Goal: Transaction & Acquisition: Book appointment/travel/reservation

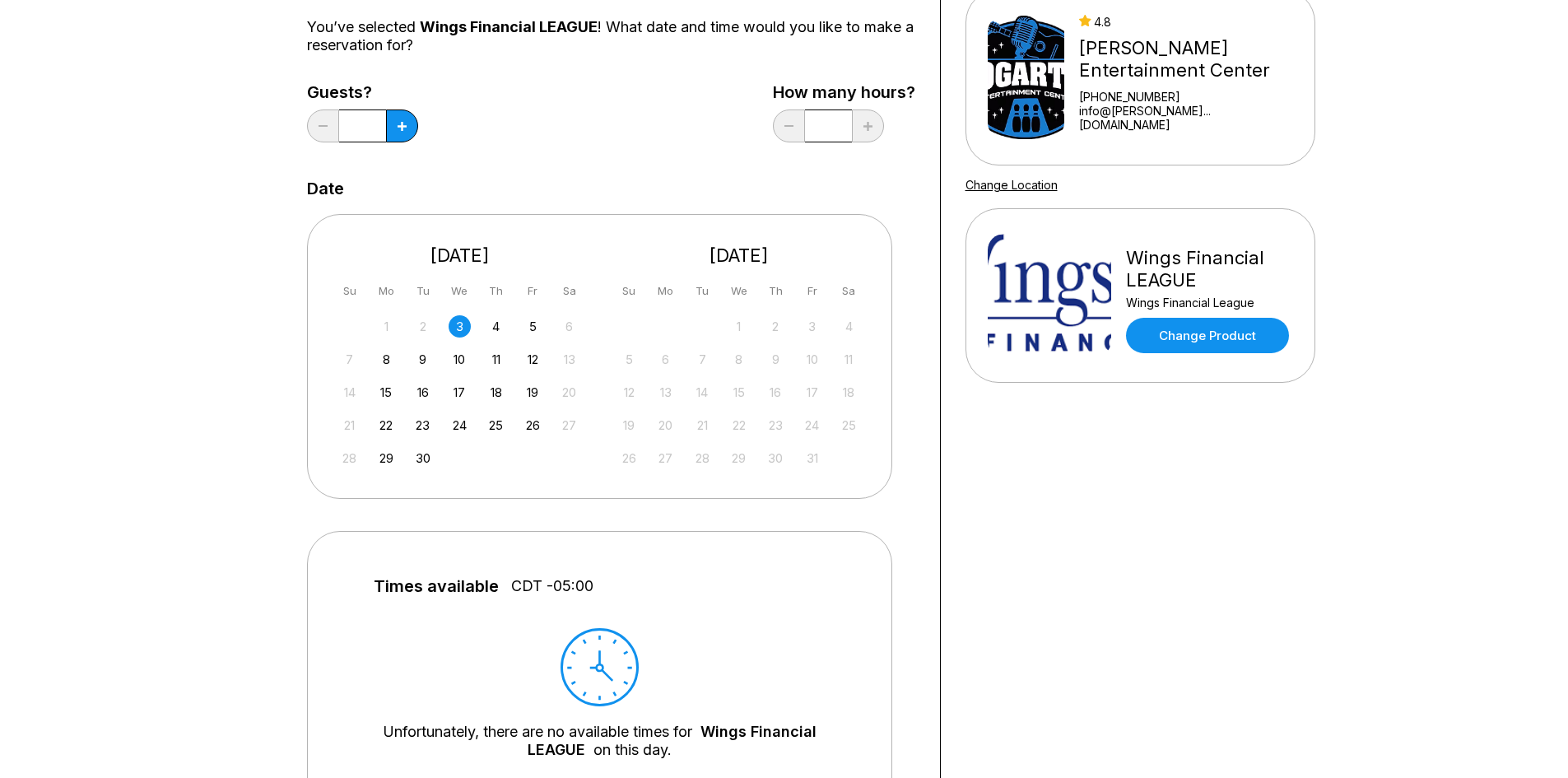
scroll to position [165, 0]
click at [499, 323] on div "4" at bounding box center [495, 325] width 22 height 22
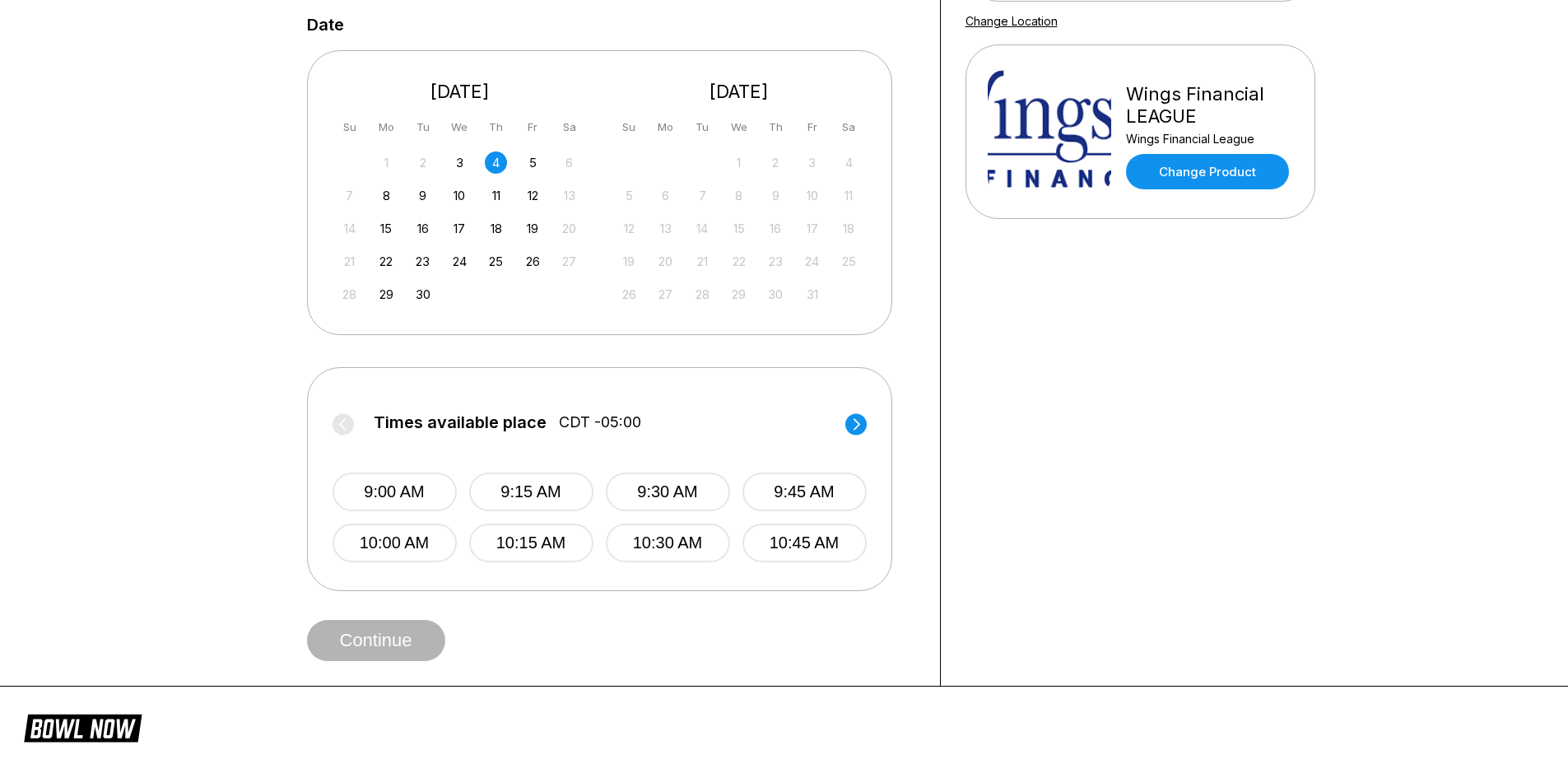
scroll to position [329, 0]
click at [864, 421] on circle at bounding box center [855, 422] width 21 height 21
click at [855, 434] on label "Times available place CDT -05:00" at bounding box center [599, 424] width 534 height 27
click at [855, 423] on circle at bounding box center [855, 422] width 21 height 21
click at [779, 482] on button "1:45 PM" at bounding box center [804, 490] width 125 height 38
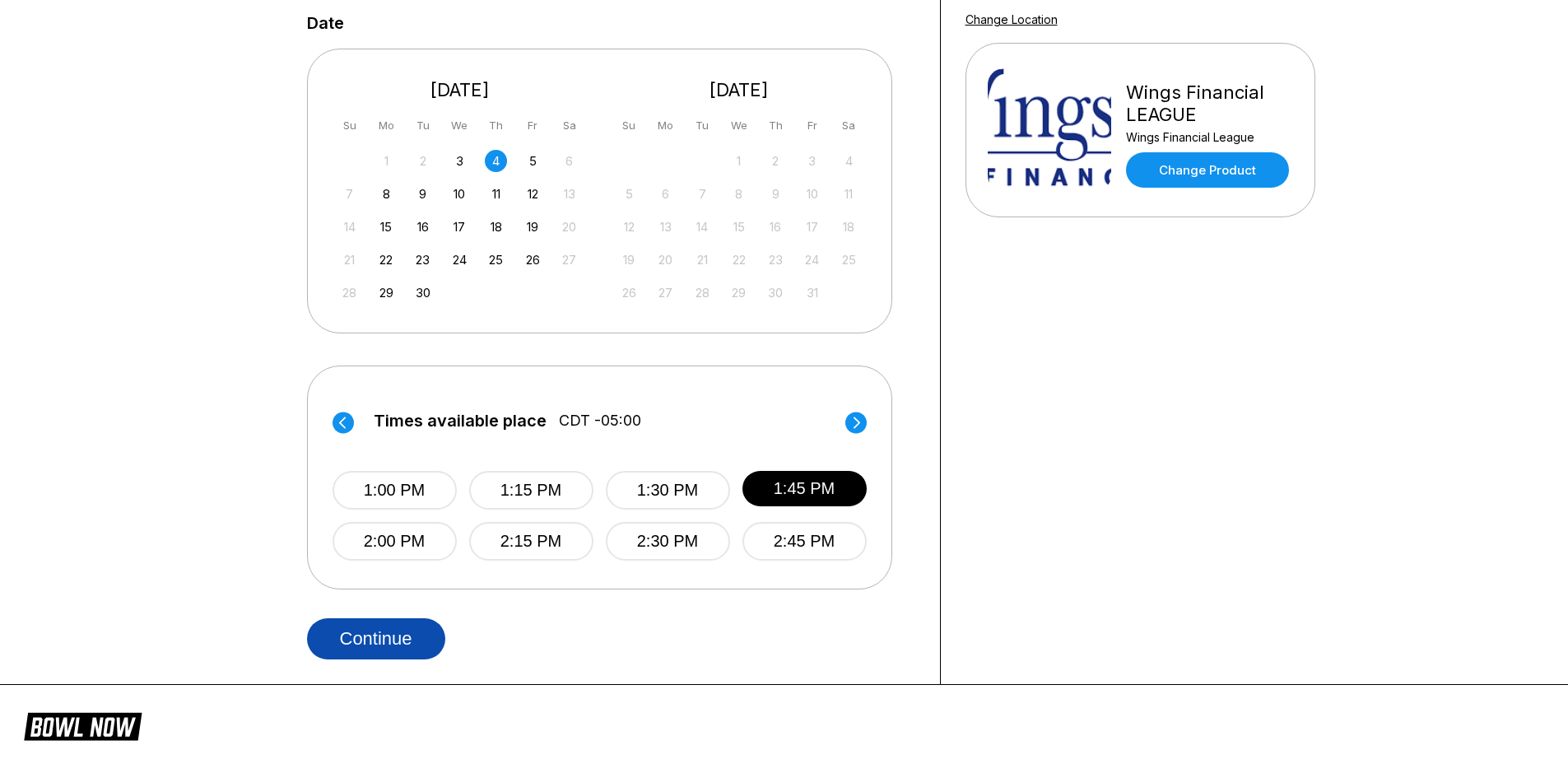
click at [409, 626] on button "Continue" at bounding box center [376, 639] width 138 height 41
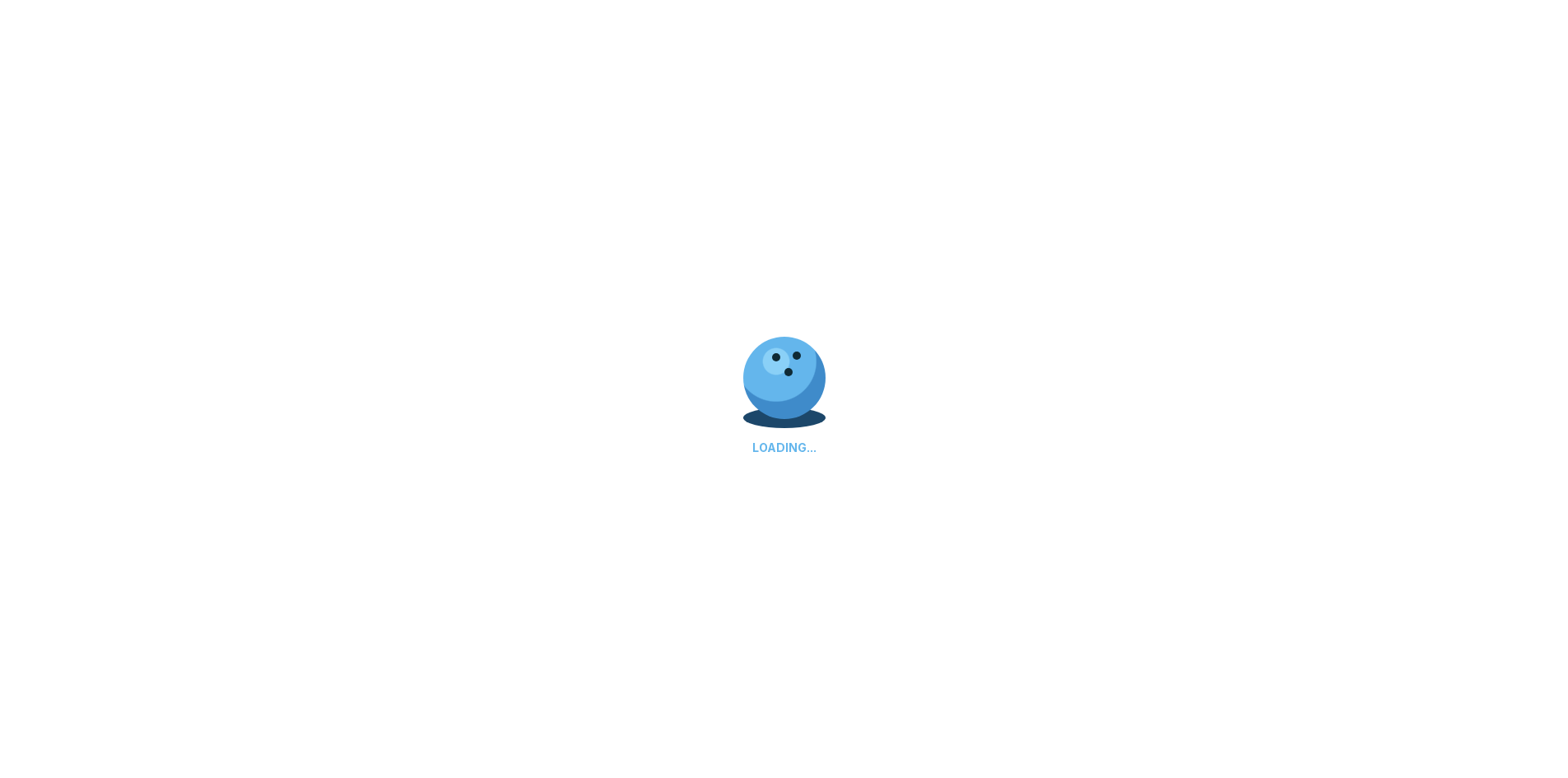
scroll to position [0, 0]
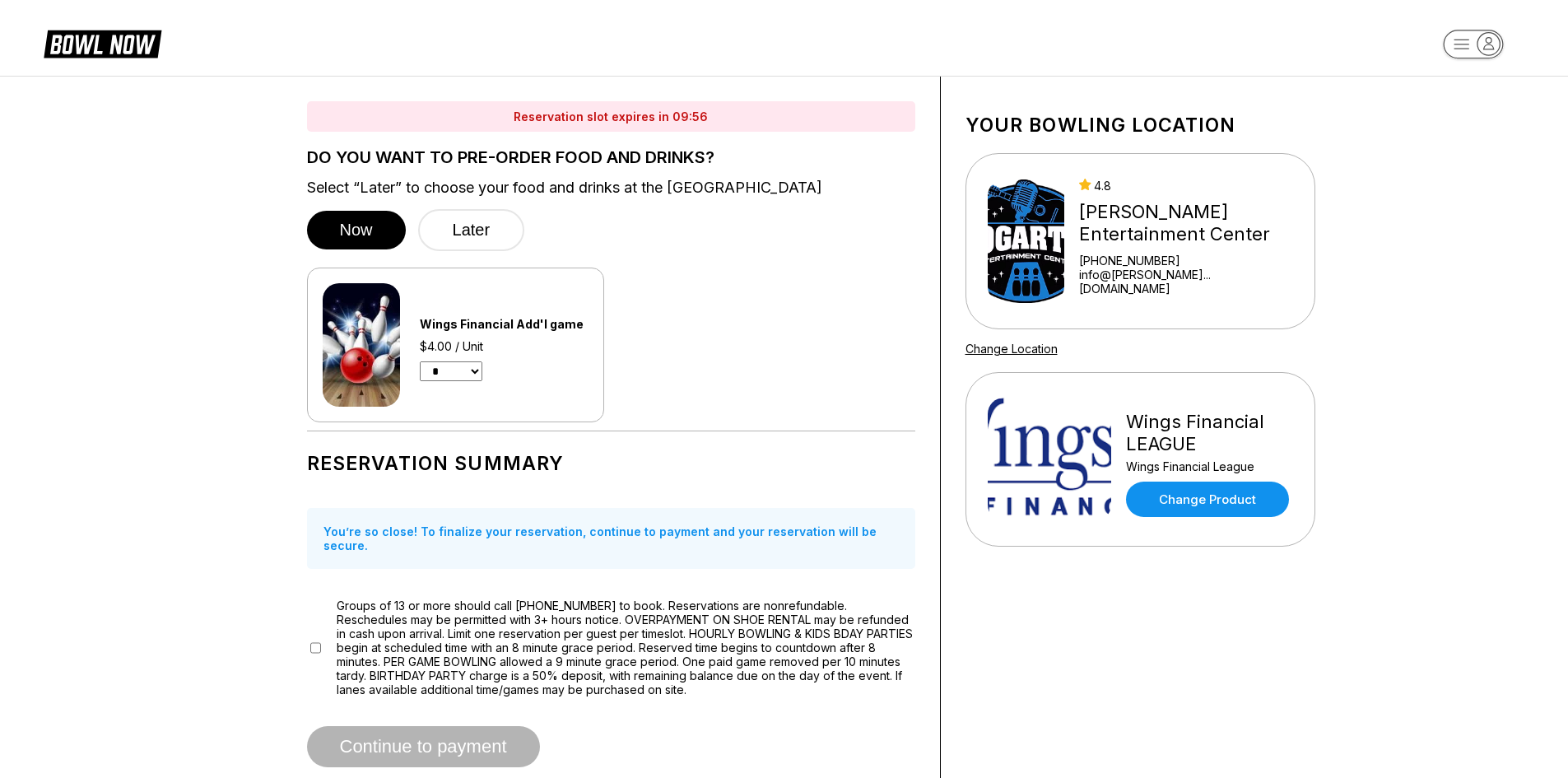
click at [476, 369] on select "* * * * * * * * * * ** ** **" at bounding box center [451, 371] width 62 height 20
select select "*"
click at [419, 361] on select "* * * * * * * * * * ** ** **" at bounding box center [451, 371] width 62 height 20
click at [634, 401] on div "Wings Financial Add'l game $4.00 x 3 Units * * * * * * * * * * ** ** **" at bounding box center [611, 345] width 608 height 155
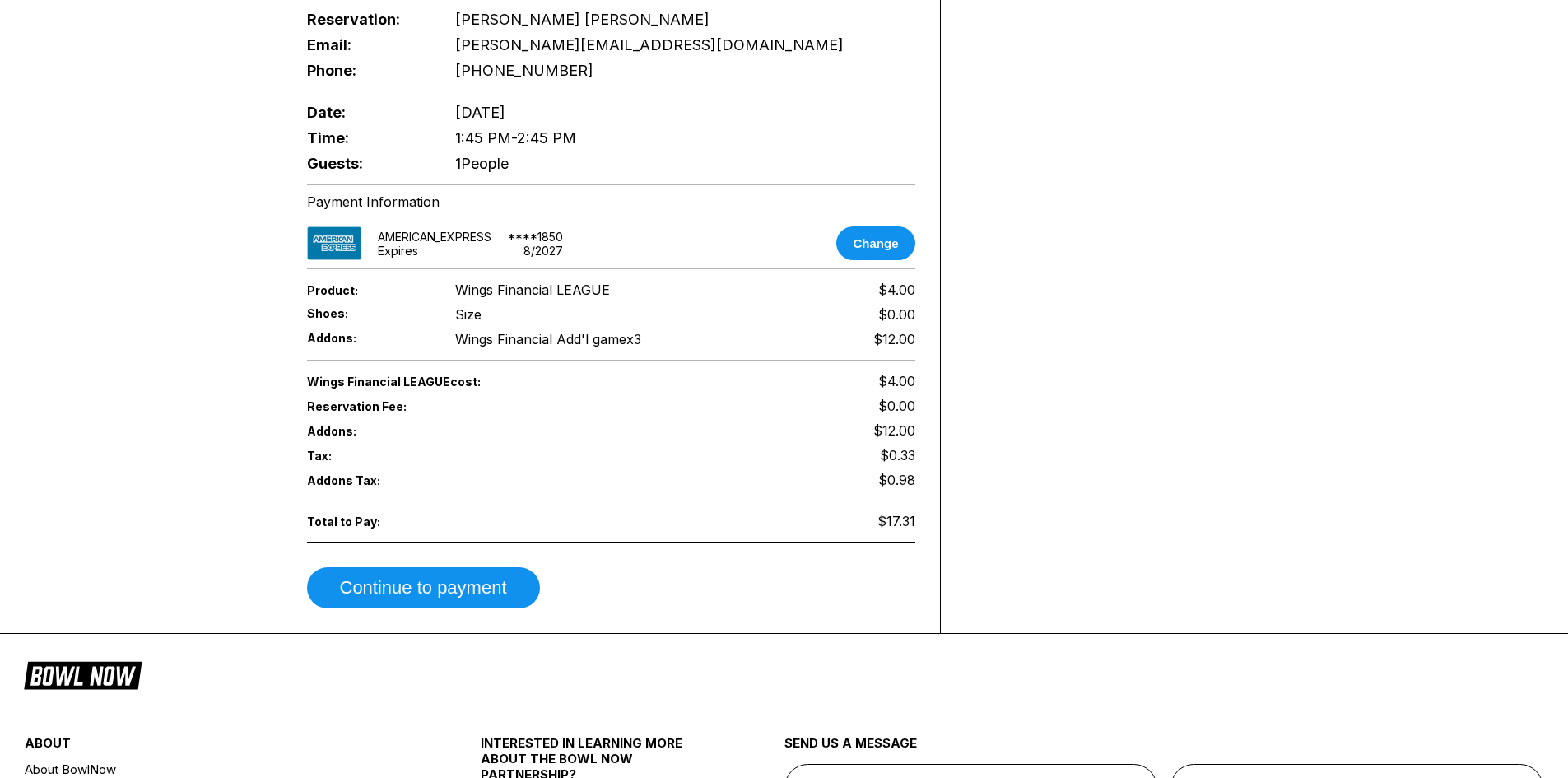
scroll to position [905, 0]
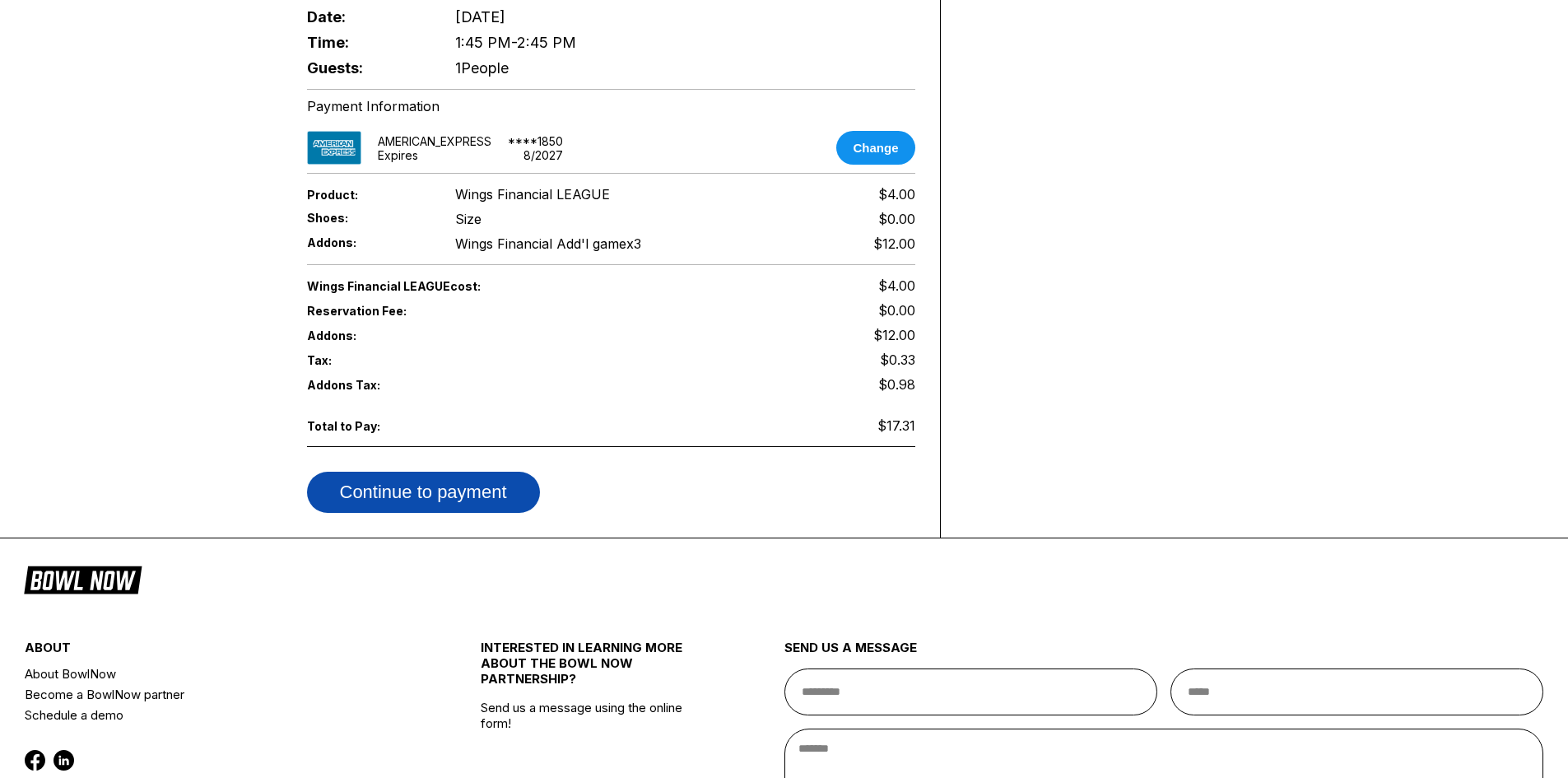
click at [439, 481] on button "Continue to payment" at bounding box center [423, 492] width 233 height 41
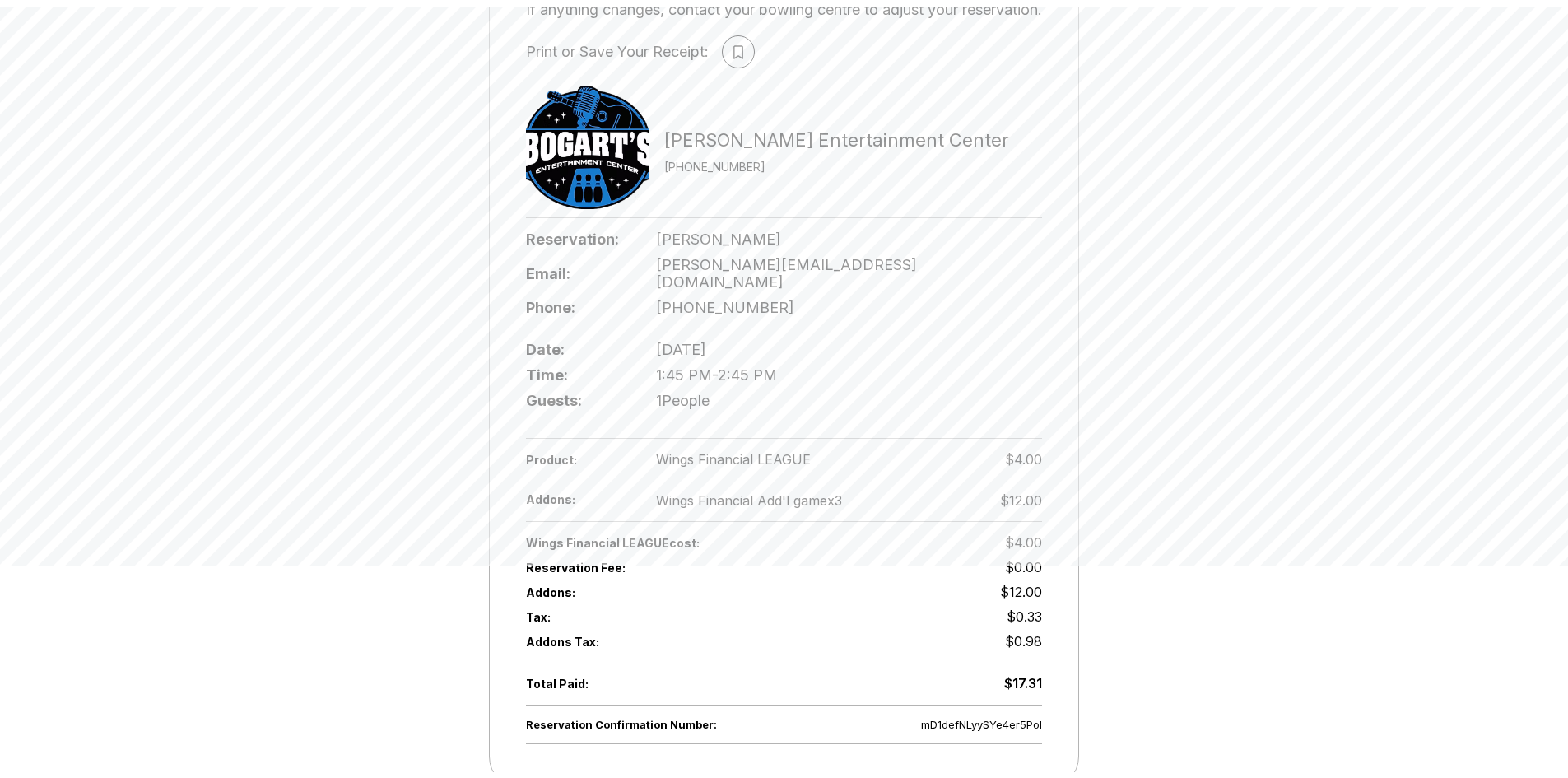
scroll to position [247, 0]
